Goal: Task Accomplishment & Management: Manage account settings

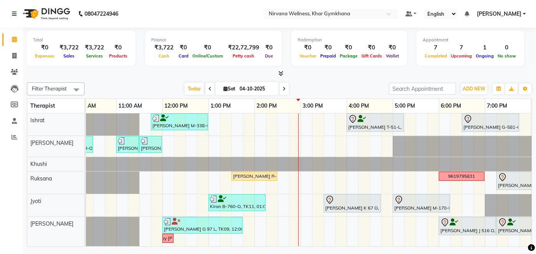
scroll to position [0, 159]
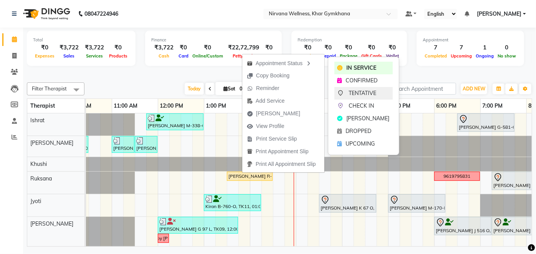
click at [354, 96] on span "TENTATIVE" at bounding box center [363, 93] width 28 height 8
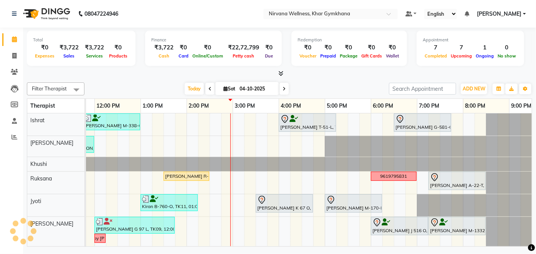
scroll to position [0, 224]
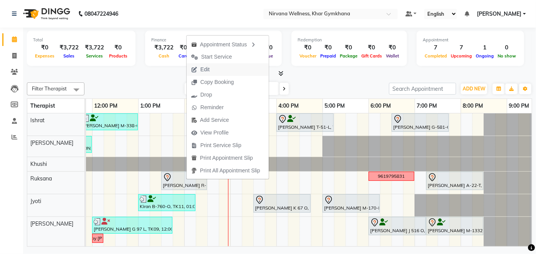
click at [208, 73] on span "Edit" at bounding box center [204, 70] width 9 height 8
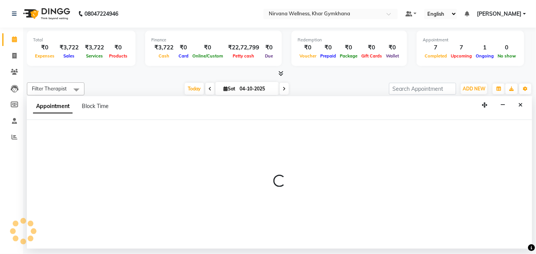
select select "tentative"
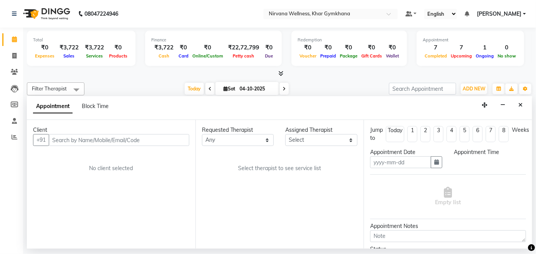
type input "04-10-2025"
select select "72486"
select select "810"
select select "3392"
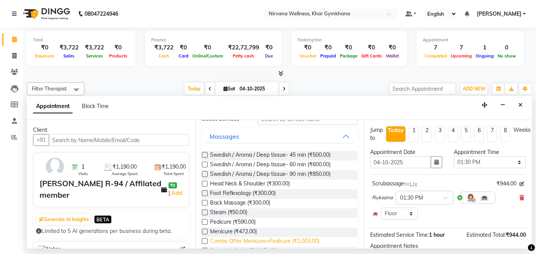
scroll to position [69, 0]
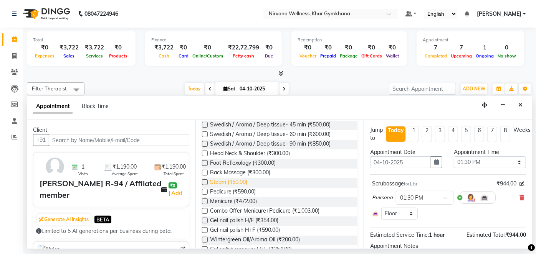
click at [243, 183] on span "Steam (₹50.00)" at bounding box center [229, 183] width 38 height 10
checkbox input "false"
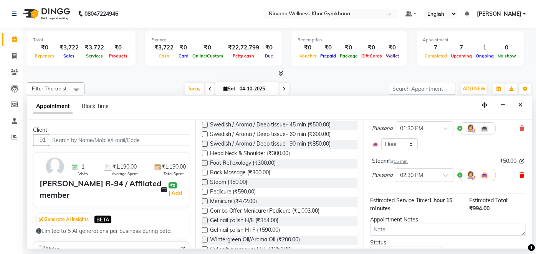
click at [519, 174] on icon at bounding box center [521, 175] width 5 height 5
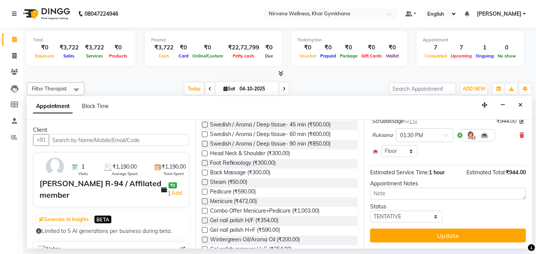
scroll to position [62, 0]
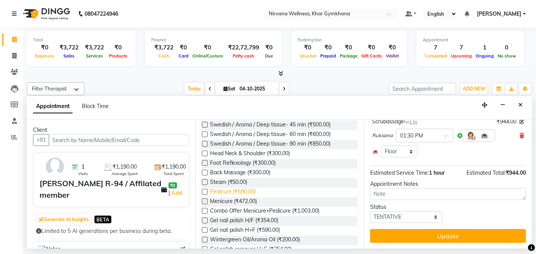
click at [244, 192] on span "Pedicure (₹590.00)" at bounding box center [233, 193] width 46 height 10
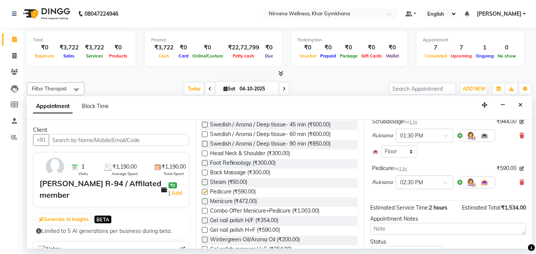
scroll to position [69, 0]
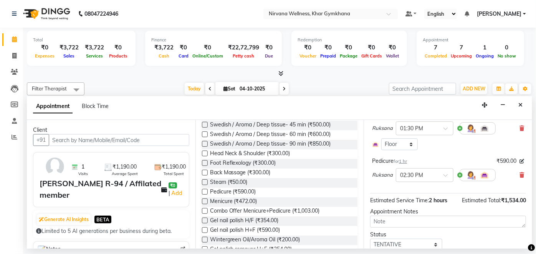
checkbox input "false"
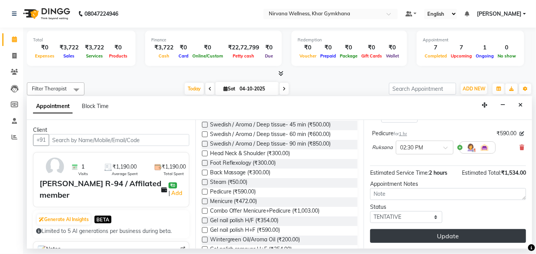
click at [446, 235] on button "Update" at bounding box center [448, 237] width 156 height 14
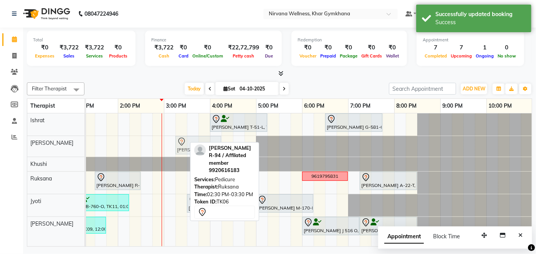
drag, startPoint x: 178, startPoint y: 185, endPoint x: 205, endPoint y: 153, distance: 41.7
click at [205, 153] on div "Filter Therapist Select All Ishrat Jyoti [PERSON_NAME] [PERSON_NAME] [DATE] [DA…" at bounding box center [279, 163] width 505 height 168
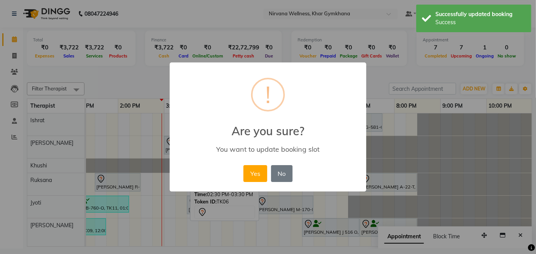
click at [252, 176] on button "Yes" at bounding box center [254, 173] width 23 height 17
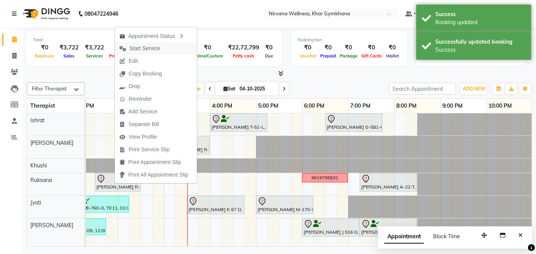
click at [136, 51] on span "Start Service" at bounding box center [144, 49] width 31 height 8
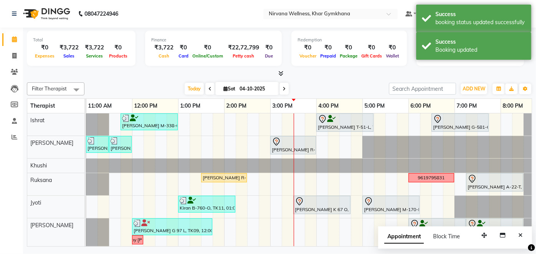
scroll to position [0, 183]
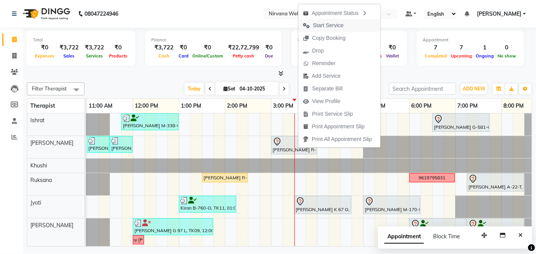
click at [314, 28] on span "Start Service" at bounding box center [328, 25] width 31 height 8
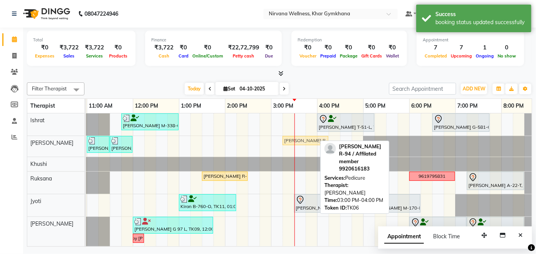
drag, startPoint x: 301, startPoint y: 139, endPoint x: 318, endPoint y: 139, distance: 16.5
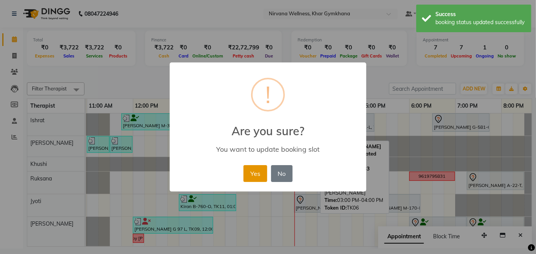
click at [259, 168] on button "Yes" at bounding box center [254, 173] width 23 height 17
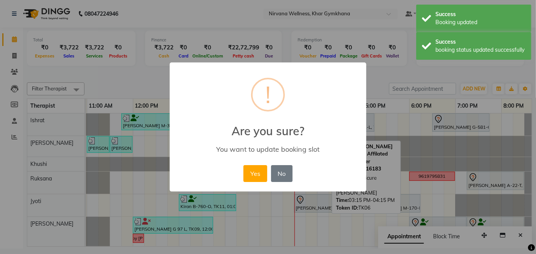
drag, startPoint x: 249, startPoint y: 178, endPoint x: 259, endPoint y: 170, distance: 13.4
click at [248, 178] on button "Yes" at bounding box center [254, 173] width 23 height 17
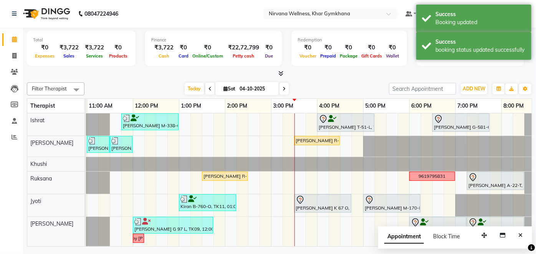
click at [283, 91] on icon at bounding box center [283, 89] width 3 height 5
type input "05-10-2025"
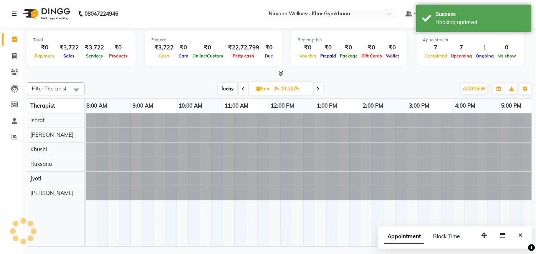
scroll to position [0, 291]
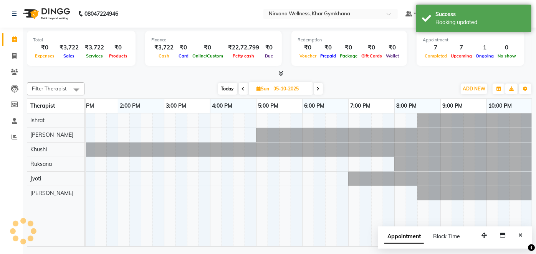
click at [529, 238] on div "Appointment Block Time" at bounding box center [455, 239] width 154 height 24
click at [522, 235] on icon "Close" at bounding box center [520, 235] width 4 height 5
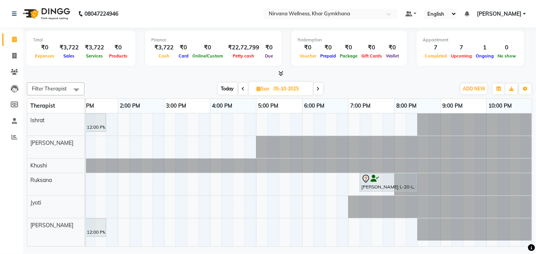
click at [316, 118] on div "[PERSON_NAME] G-381-O, 12:00 PM-01:45 PM, Swedish / Aroma / Deep tissue- 90 min…" at bounding box center [163, 180] width 737 height 133
select select "67021"
select select "1095"
select select "tentative"
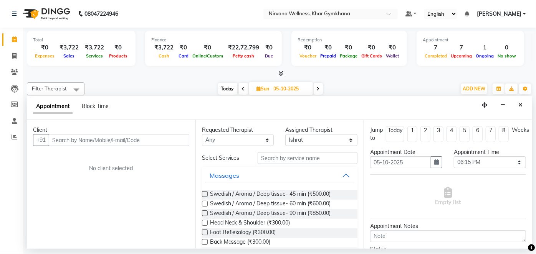
click at [122, 139] on input "text" at bounding box center [119, 140] width 140 height 12
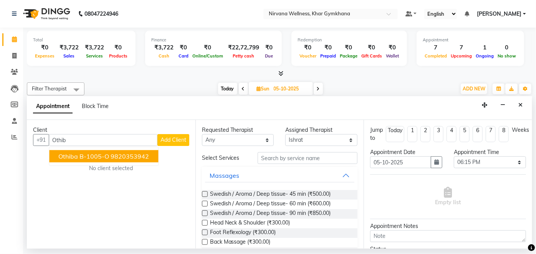
click at [111, 158] on ngb-highlight "9820353942" at bounding box center [130, 157] width 38 height 8
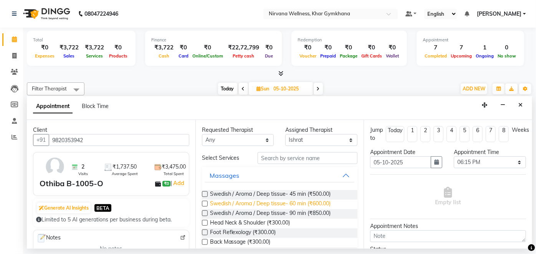
type input "9820353942"
click at [294, 206] on span "Swedish / Aroma / Deep tissue- 60 min (₹600.00)" at bounding box center [270, 205] width 121 height 10
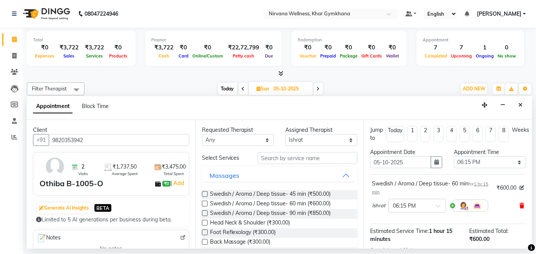
click at [519, 206] on icon at bounding box center [521, 205] width 5 height 5
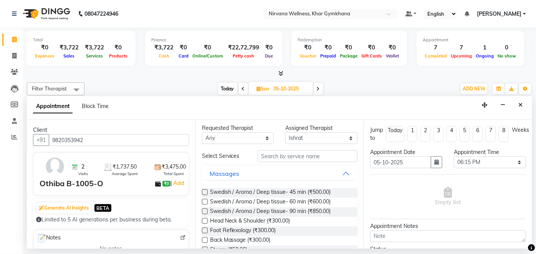
scroll to position [0, 0]
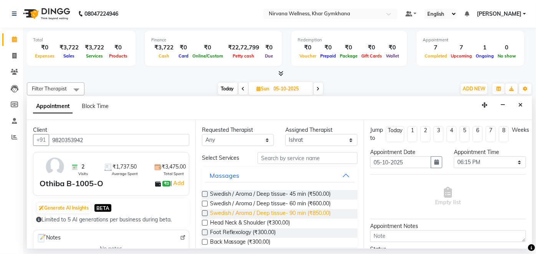
drag, startPoint x: 283, startPoint y: 202, endPoint x: 283, endPoint y: 209, distance: 7.3
click at [283, 202] on span "Swedish / Aroma / Deep tissue- 60 min (₹600.00)" at bounding box center [270, 205] width 121 height 10
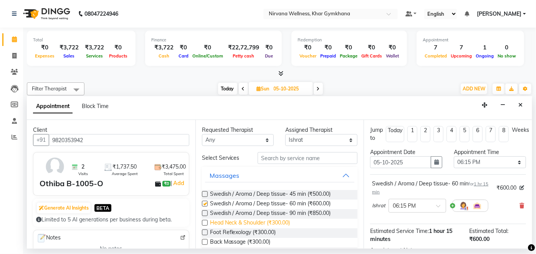
checkbox input "false"
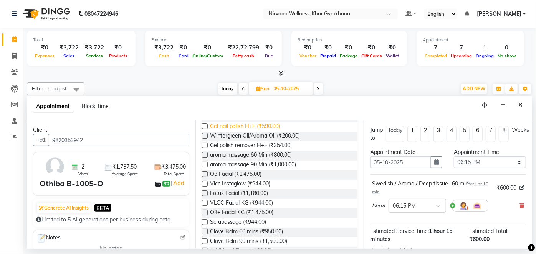
scroll to position [174, 0]
click at [244, 222] on span "Scrubassage (₹944.00)" at bounding box center [238, 223] width 56 height 10
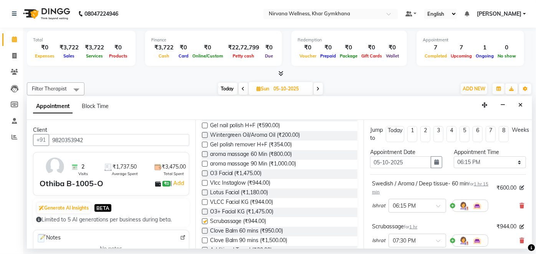
checkbox input "false"
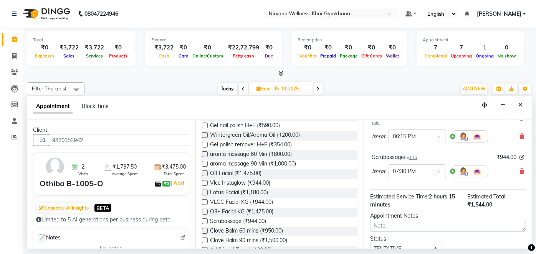
scroll to position [124, 0]
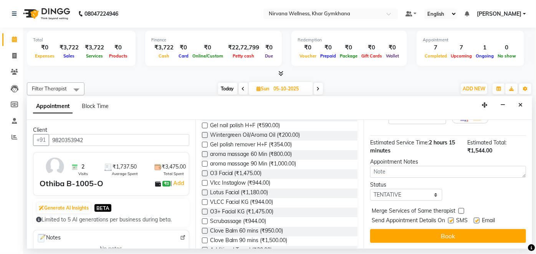
click at [443, 237] on button "Book" at bounding box center [448, 237] width 156 height 14
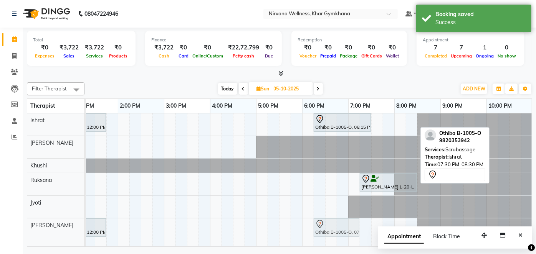
drag, startPoint x: 388, startPoint y: 123, endPoint x: 331, endPoint y: 228, distance: 119.7
click at [331, 228] on tbody "[PERSON_NAME] G-381-O, 12:00 PM-01:45 PM, Swedish / Aroma / Deep tissue- 90 min…" at bounding box center [163, 177] width 737 height 127
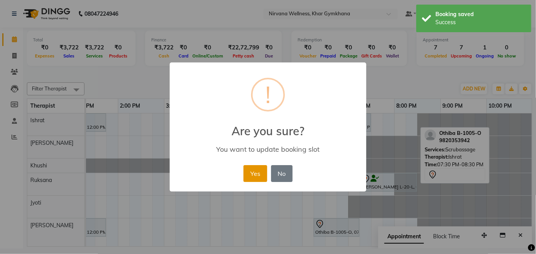
click at [264, 178] on button "Yes" at bounding box center [254, 173] width 23 height 17
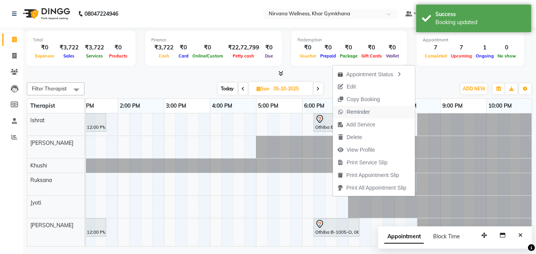
click at [355, 114] on span "Reminder" at bounding box center [358, 112] width 23 height 8
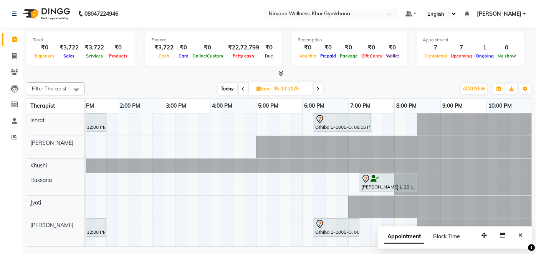
drag, startPoint x: 520, startPoint y: 238, endPoint x: 460, endPoint y: 150, distance: 106.6
click at [520, 237] on button "Close" at bounding box center [520, 236] width 11 height 12
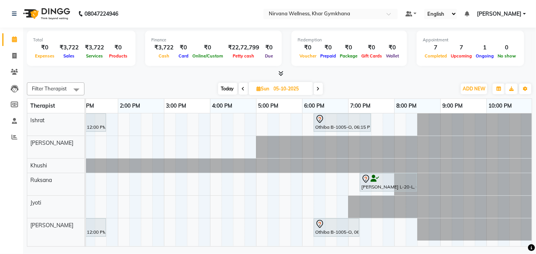
click at [234, 88] on span "Today" at bounding box center [227, 89] width 19 height 12
type input "04-10-2025"
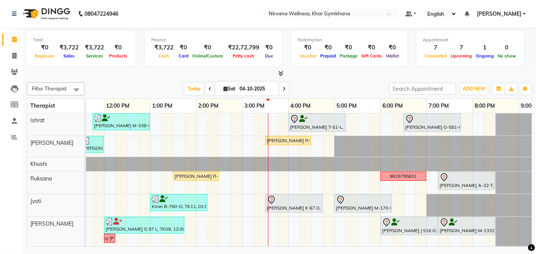
scroll to position [0, 226]
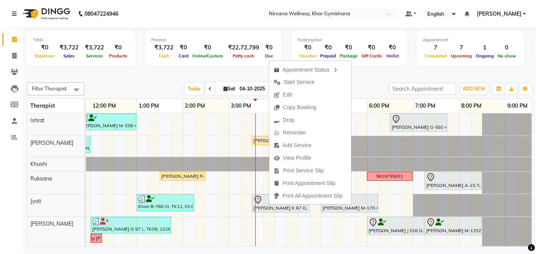
click at [298, 95] on button "Edit" at bounding box center [310, 95] width 82 height 13
select select "tentative"
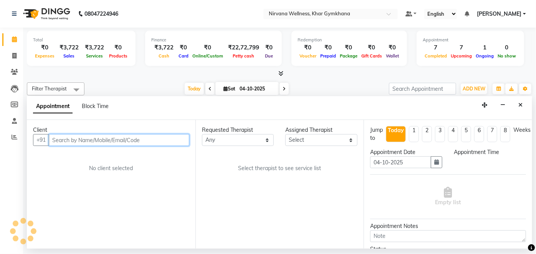
select select "78895"
select select "930"
select select "3392"
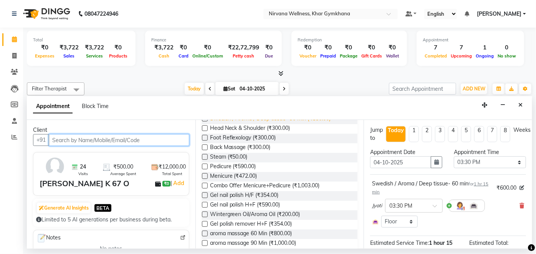
scroll to position [139, 0]
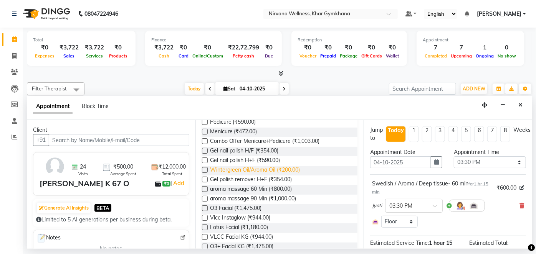
click at [240, 169] on span "Wintergreen Oil/Aroma Oil (₹200.00)" at bounding box center [255, 171] width 90 height 10
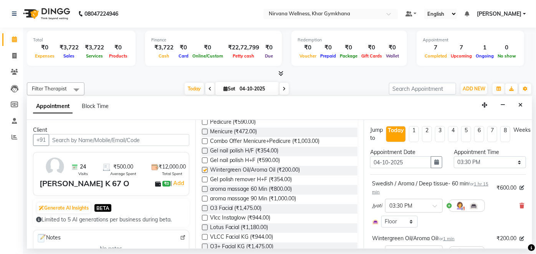
checkbox input "false"
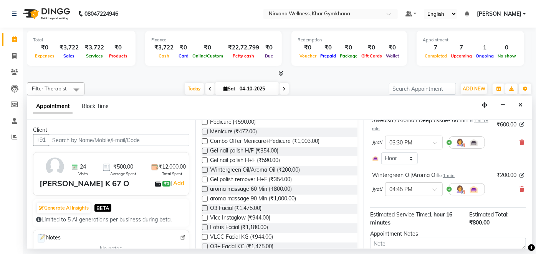
scroll to position [113, 0]
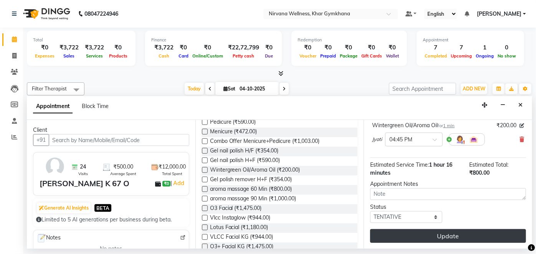
click at [433, 237] on button "Update" at bounding box center [448, 237] width 156 height 14
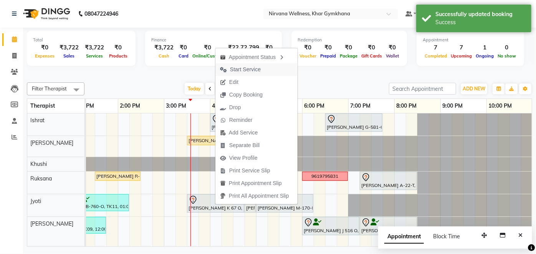
click at [239, 75] on span "Start Service" at bounding box center [240, 69] width 50 height 13
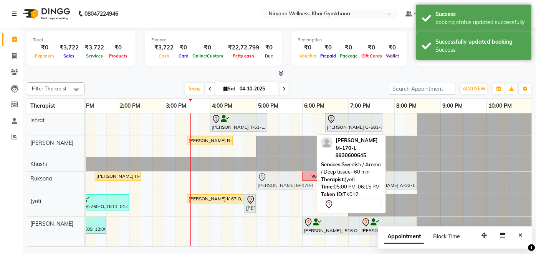
drag, startPoint x: 281, startPoint y: 203, endPoint x: 283, endPoint y: 190, distance: 13.3
click at [283, 190] on div "[PERSON_NAME] M-338-O, TK01, 11:45 AM-01:00 PM, Swedish / Aroma / Deep tissue- …" at bounding box center [163, 181] width 737 height 134
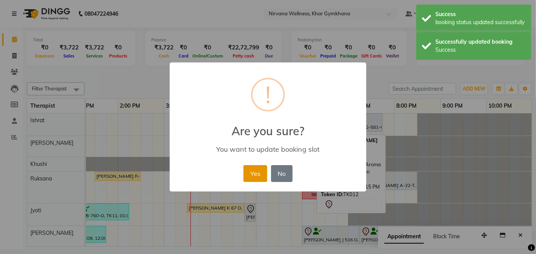
click at [251, 169] on button "Yes" at bounding box center [254, 173] width 23 height 17
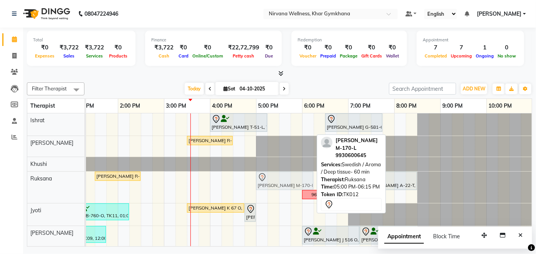
drag, startPoint x: 296, startPoint y: 178, endPoint x: 296, endPoint y: 185, distance: 7.3
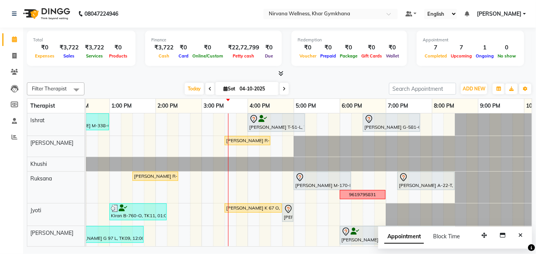
scroll to position [0, 260]
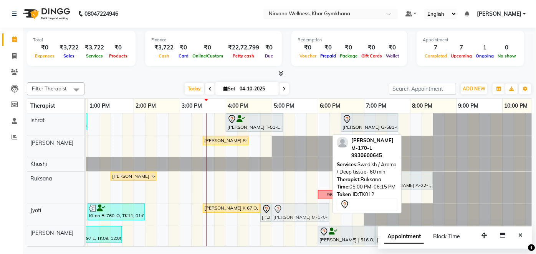
drag, startPoint x: 291, startPoint y: 177, endPoint x: 291, endPoint y: 207, distance: 30.3
click at [291, 207] on tbody "[PERSON_NAME] M-338-O, TK01, 11:45 AM-01:00 PM, Swedish / Aroma / Deep tissue- …" at bounding box center [179, 185] width 737 height 143
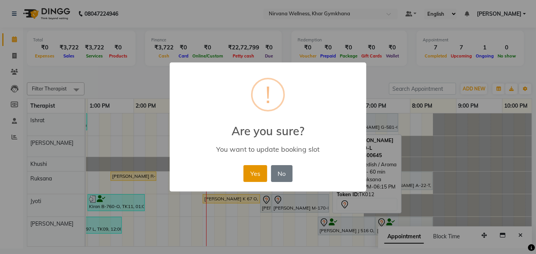
click at [249, 173] on button "Yes" at bounding box center [254, 173] width 23 height 17
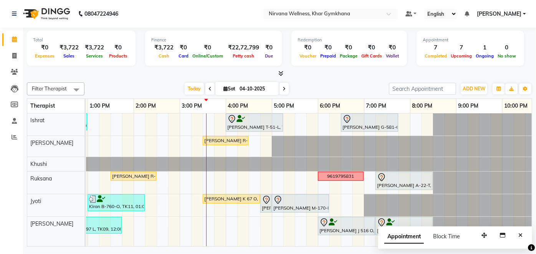
drag, startPoint x: 516, startPoint y: 234, endPoint x: 482, endPoint y: 221, distance: 36.2
click at [516, 233] on button "Close" at bounding box center [520, 236] width 11 height 12
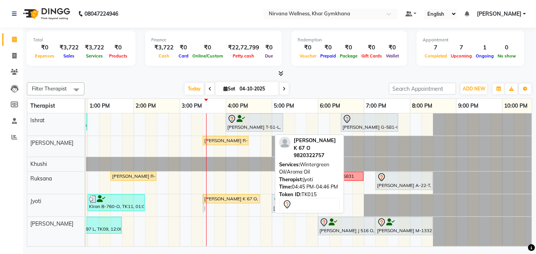
drag, startPoint x: 264, startPoint y: 201, endPoint x: 203, endPoint y: 201, distance: 61.4
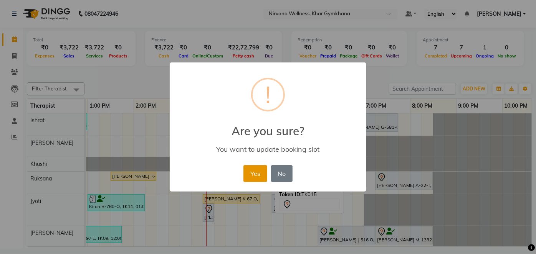
click at [256, 173] on button "Yes" at bounding box center [254, 173] width 23 height 17
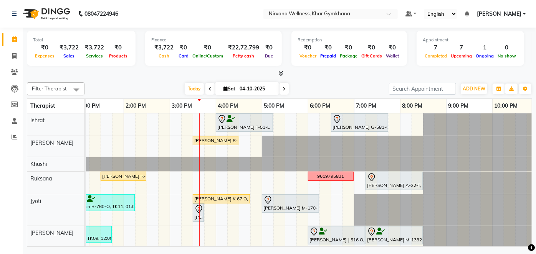
scroll to position [0, 291]
